Goal: Task Accomplishment & Management: Use online tool/utility

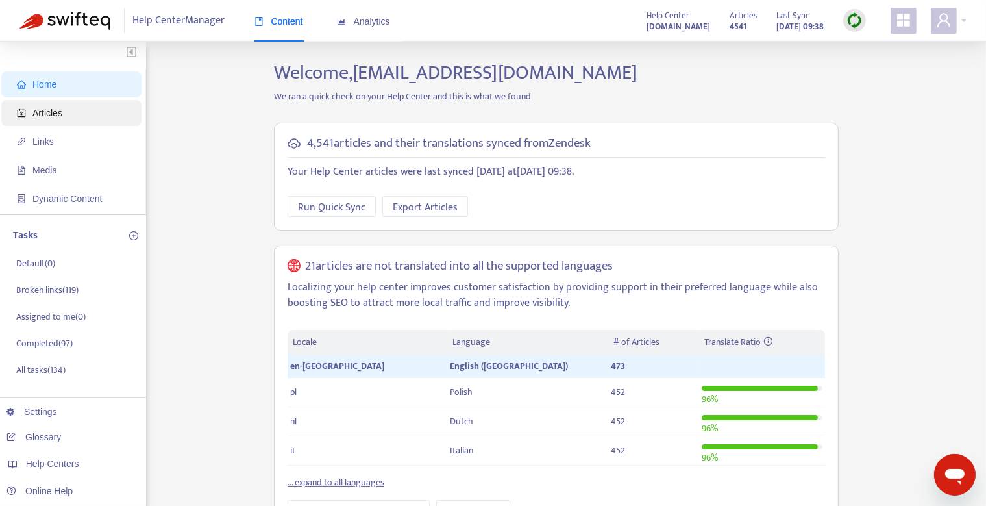
click at [72, 112] on span "Articles" at bounding box center [74, 113] width 114 height 26
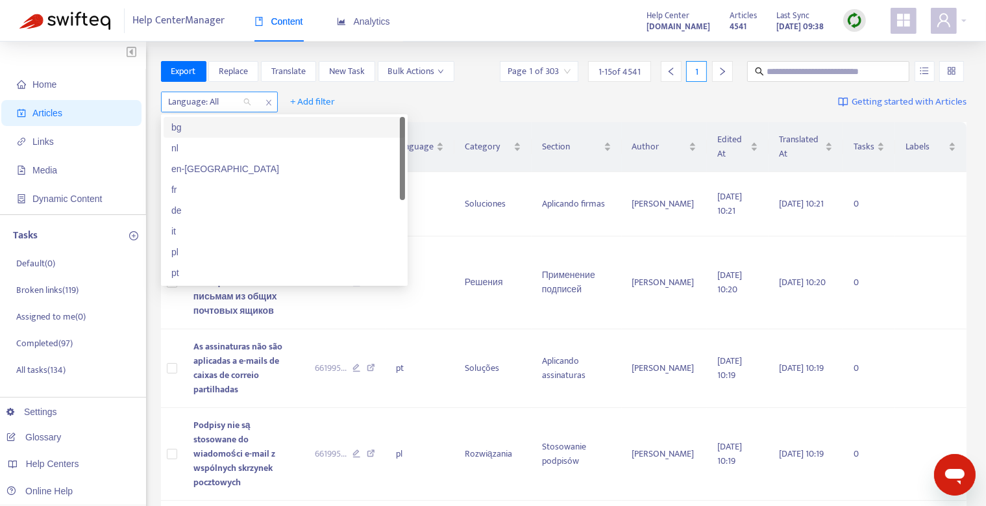
click at [244, 101] on div "Language: All" at bounding box center [210, 101] width 97 height 19
click at [229, 168] on div "en-[GEOGRAPHIC_DATA]" at bounding box center [284, 169] width 226 height 14
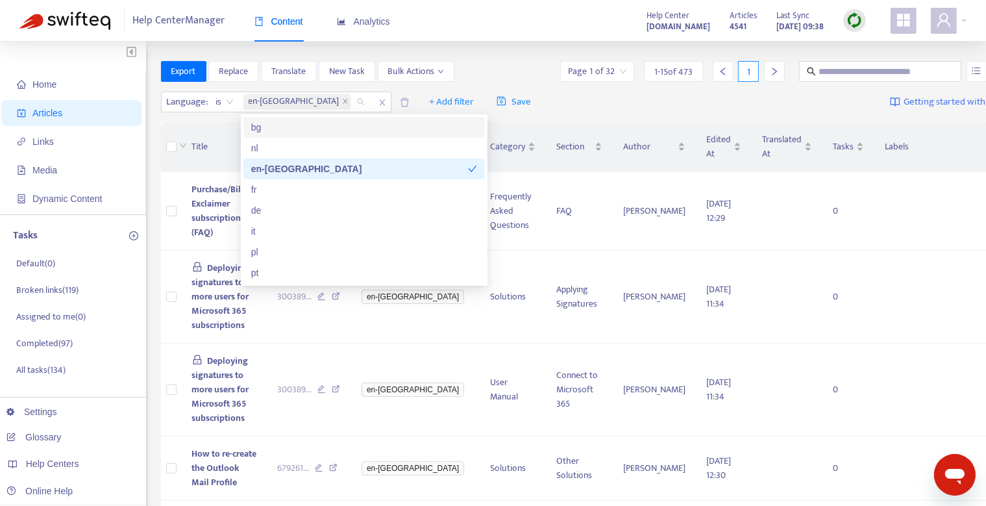
click at [601, 96] on div "Language : is en-gb + Add filter Save Getting started with Articles" at bounding box center [590, 102] width 858 height 31
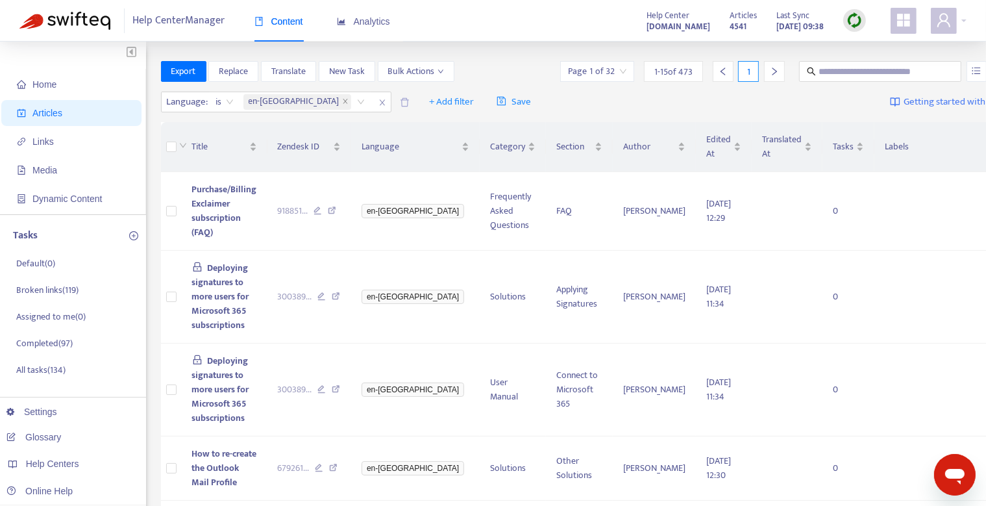
click at [851, 19] on img at bounding box center [855, 20] width 16 height 16
click at [900, 66] on link "Full Sync" at bounding box center [877, 67] width 47 height 15
